Goal: Task Accomplishment & Management: Use online tool/utility

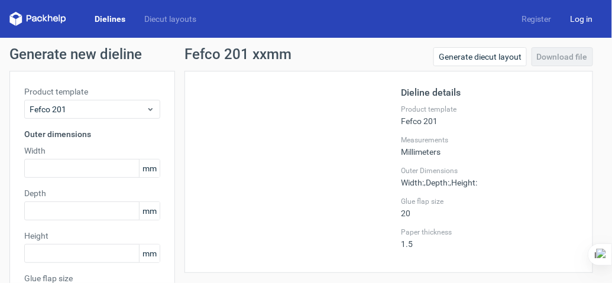
click at [574, 20] on link "Log in" at bounding box center [581, 19] width 41 height 12
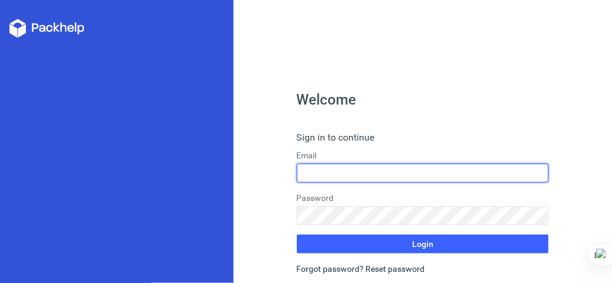
click at [360, 169] on input "text" at bounding box center [423, 173] width 253 height 19
type input "[EMAIL_ADDRESS][DOMAIN_NAME]"
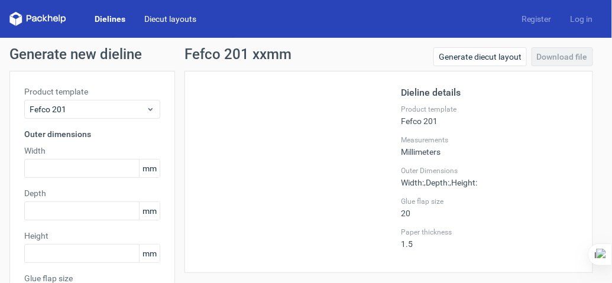
click at [164, 16] on link "Diecut layouts" at bounding box center [170, 19] width 71 height 12
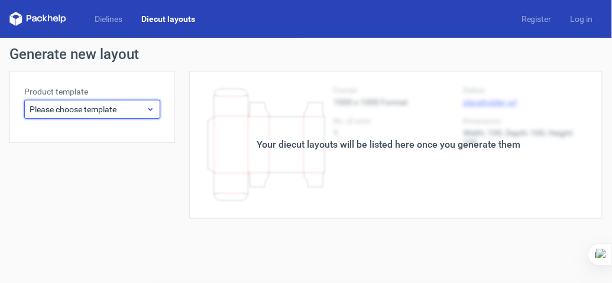
click at [156, 109] on div "Please choose template" at bounding box center [92, 109] width 136 height 19
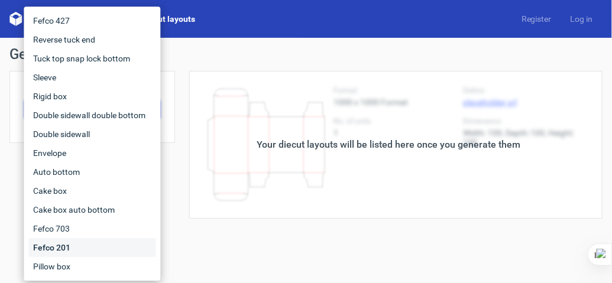
click at [79, 242] on div "Fefco 201" at bounding box center [91, 247] width 127 height 19
